Goal: Information Seeking & Learning: Understand process/instructions

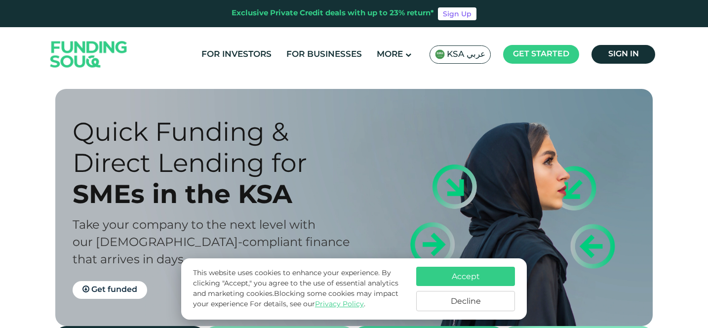
click at [483, 277] on button "Accept" at bounding box center [465, 276] width 99 height 19
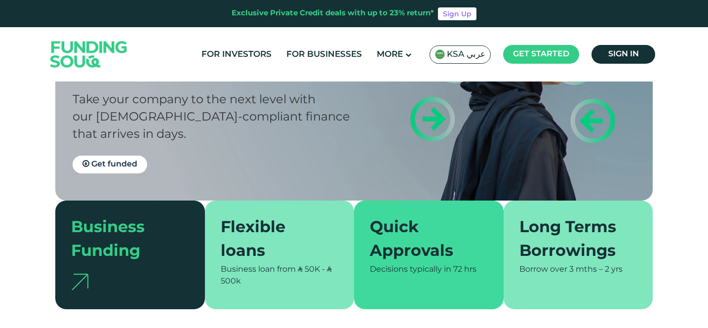
scroll to position [126, 0]
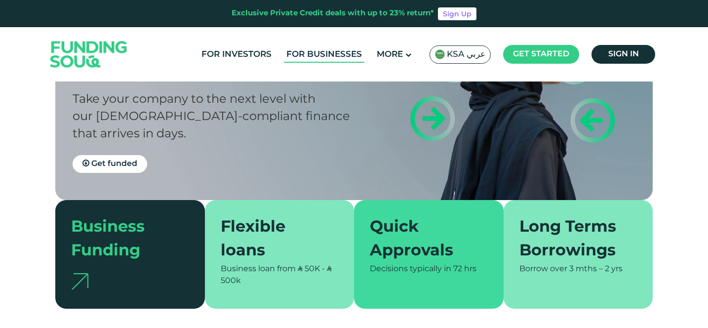
click at [298, 48] on link "For Businesses" at bounding box center [324, 54] width 81 height 16
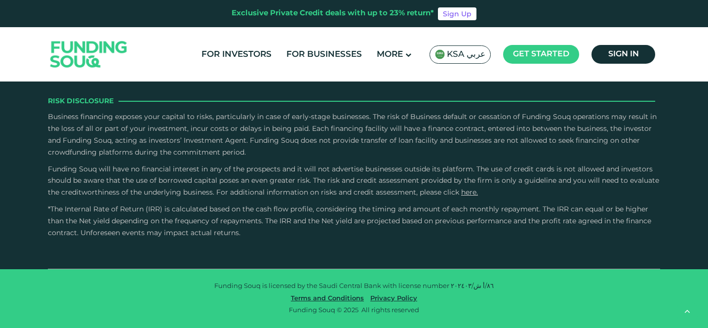
scroll to position [2307, 0]
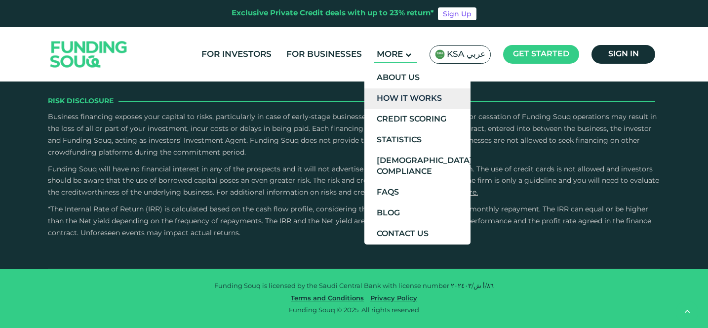
click at [404, 100] on link "How It Works" at bounding box center [418, 98] width 106 height 21
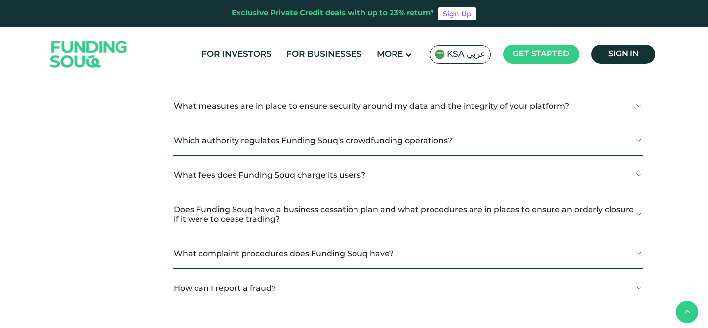
scroll to position [1104, 0]
